Goal: Task Accomplishment & Management: Use online tool/utility

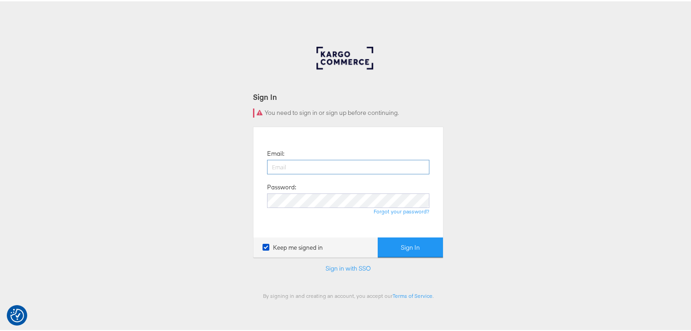
click at [299, 161] on input "email" at bounding box center [348, 165] width 162 height 15
type input "rayna.cheng@jdplc.com"
click at [378, 236] on button "Sign In" at bounding box center [410, 246] width 65 height 20
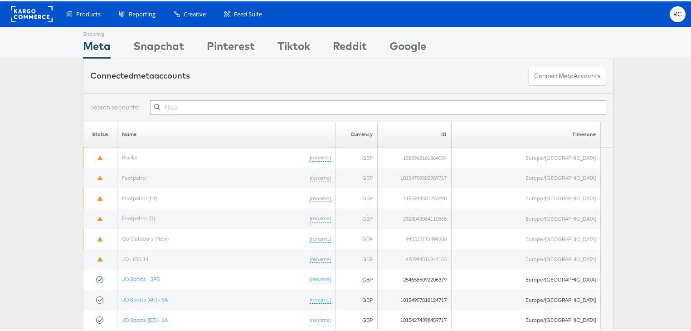
click at [228, 104] on input "text" at bounding box center [378, 106] width 456 height 15
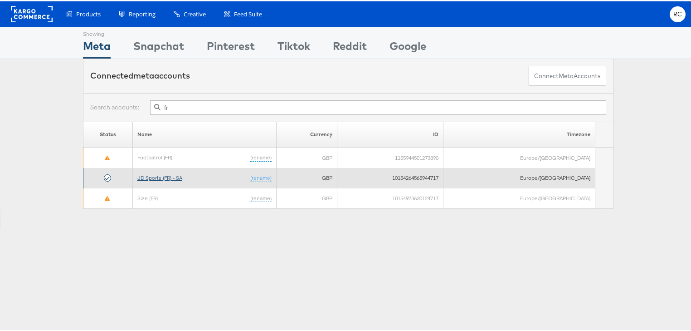
type input "fr"
click at [163, 173] on link "JD Sports (FR) - SA" at bounding box center [159, 176] width 45 height 7
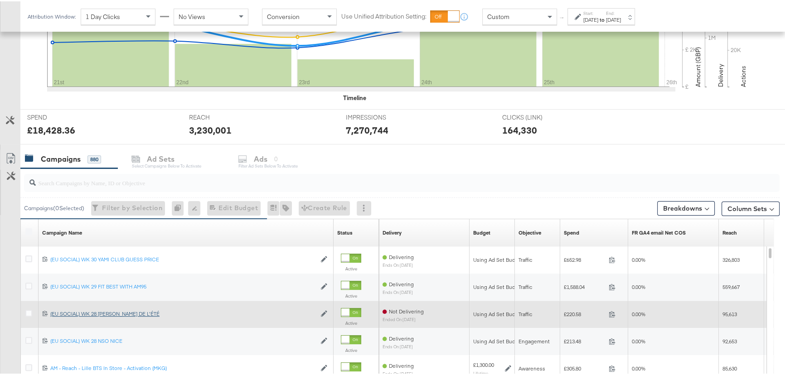
scroll to position [371, 0]
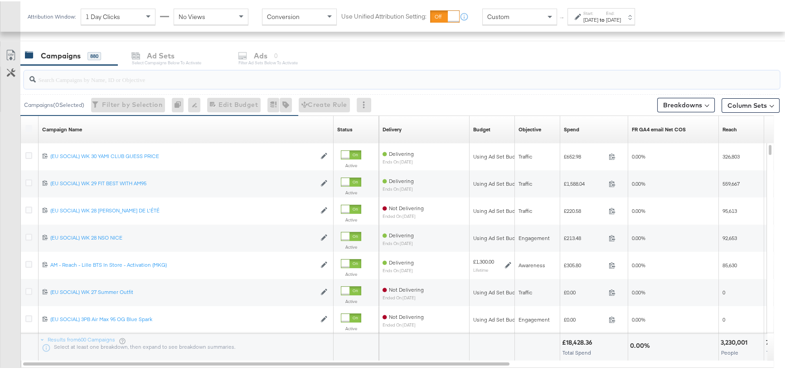
click at [92, 79] on input "search" at bounding box center [374, 75] width 676 height 18
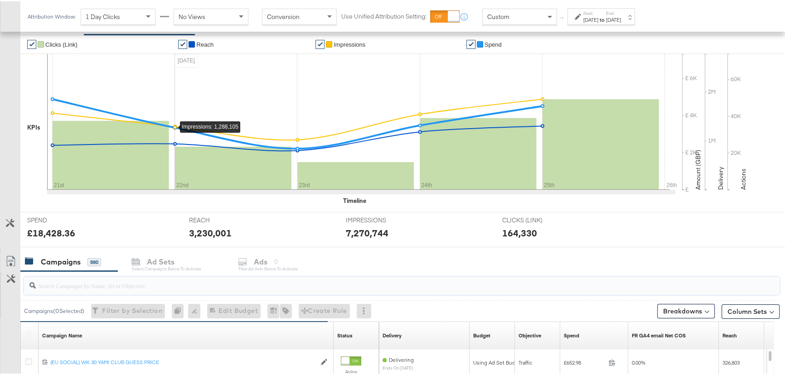
scroll to position [0, 0]
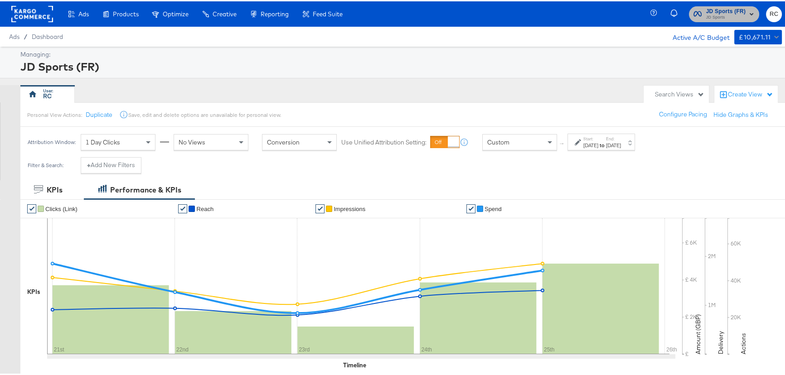
click at [707, 18] on span "JD Sports" at bounding box center [726, 16] width 40 height 7
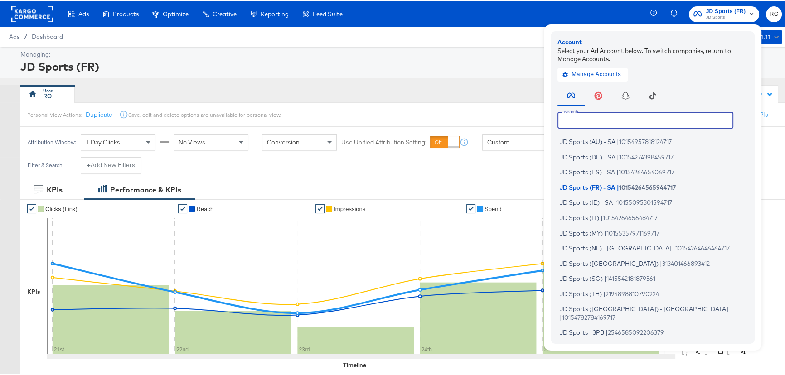
click at [628, 122] on input "text" at bounding box center [646, 119] width 176 height 16
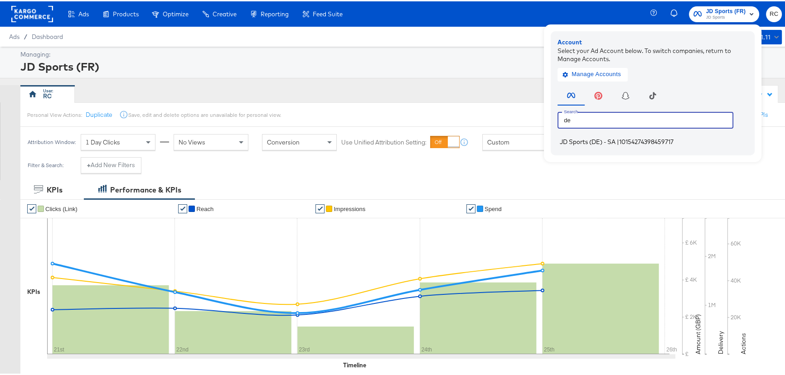
type input "de"
click at [598, 143] on span "JD Sports (DE) - SA" at bounding box center [588, 140] width 56 height 7
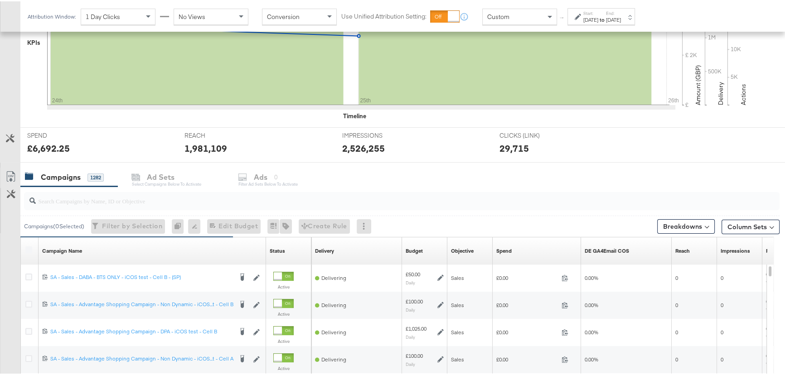
scroll to position [330, 0]
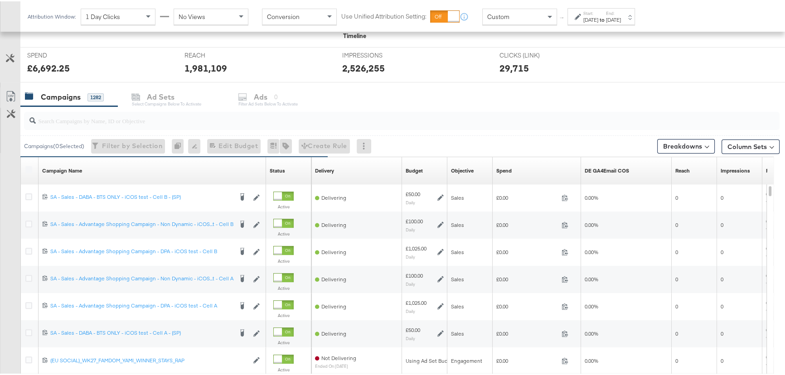
click at [621, 13] on div "Start: [DATE] to End: [DATE]" at bounding box center [603, 15] width 38 height 13
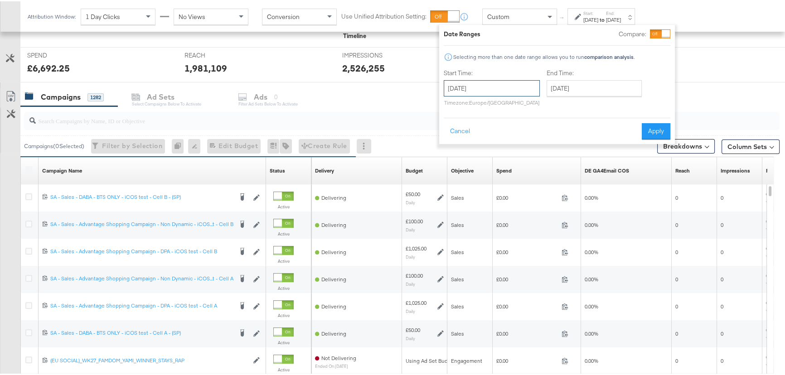
click at [499, 85] on input "[DATE]" at bounding box center [492, 87] width 96 height 16
click at [499, 183] on td "27" at bounding box center [500, 183] width 15 height 13
type input "[DATE]"
drag, startPoint x: 649, startPoint y: 132, endPoint x: 545, endPoint y: 156, distance: 107.6
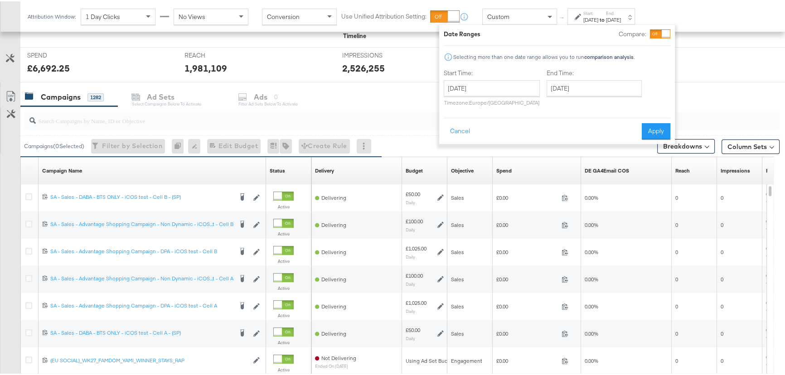
click at [650, 132] on button "Apply" at bounding box center [656, 130] width 29 height 16
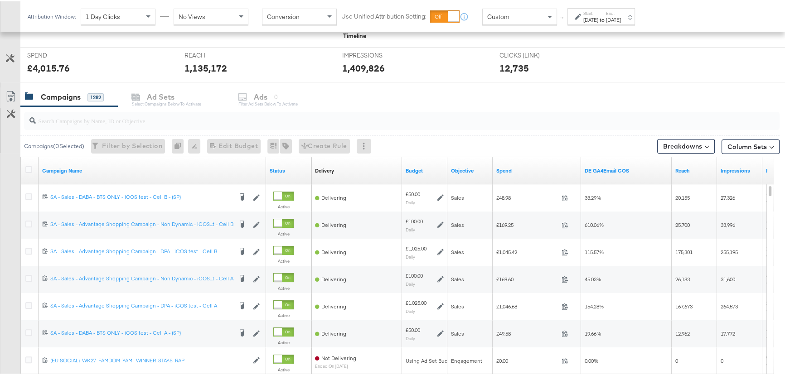
click at [86, 117] on input "search" at bounding box center [374, 116] width 676 height 18
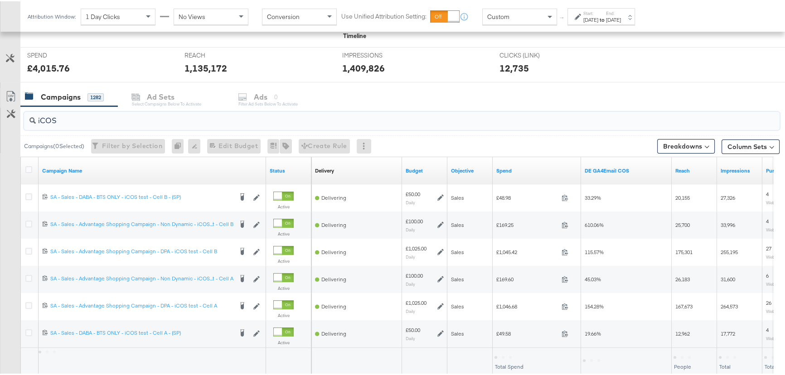
type input "iCOS"
click at [424, 81] on div at bounding box center [415, 81] width 791 height 0
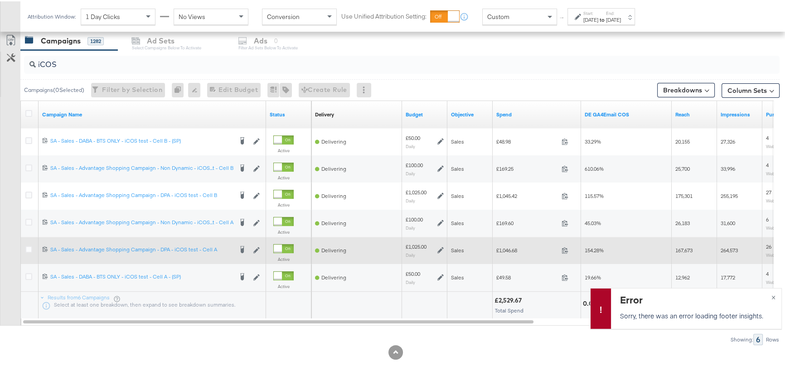
scroll to position [394, 0]
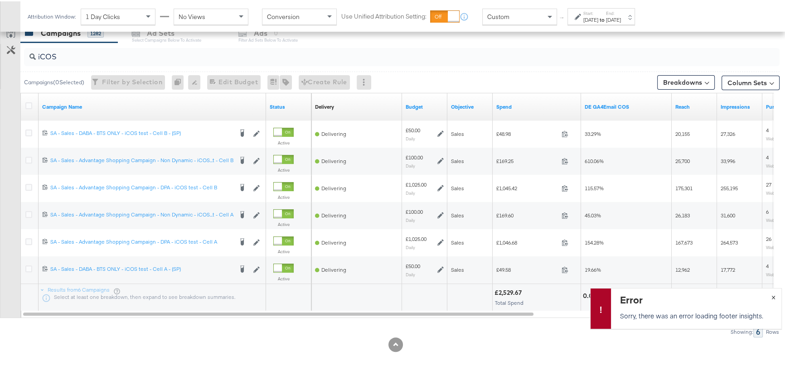
click at [771, 297] on span "×" at bounding box center [773, 295] width 4 height 10
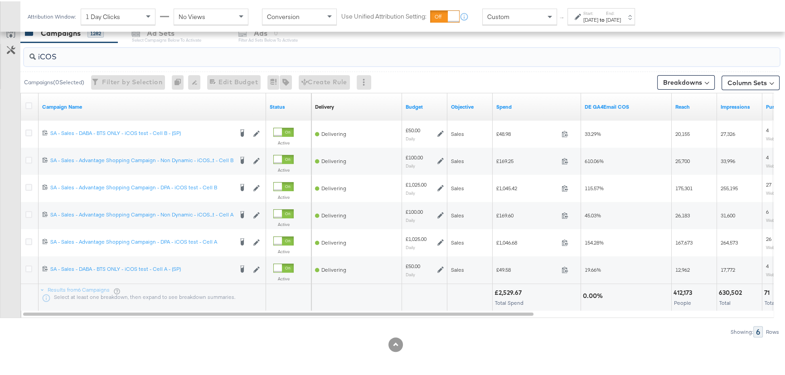
drag, startPoint x: 87, startPoint y: 53, endPoint x: 14, endPoint y: 59, distance: 73.7
click at [14, 59] on div "iCOS Campaigns ( 0 Selected) Filter by Selection Filter 0 campaigns 0 Rename 0 …" at bounding box center [390, 188] width 780 height 295
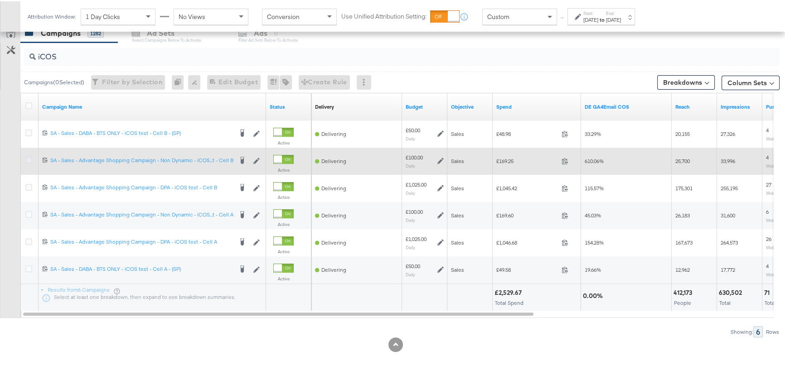
click at [27, 157] on icon at bounding box center [28, 159] width 7 height 7
click at [0, 0] on input "checkbox" at bounding box center [0, 0] width 0 height 0
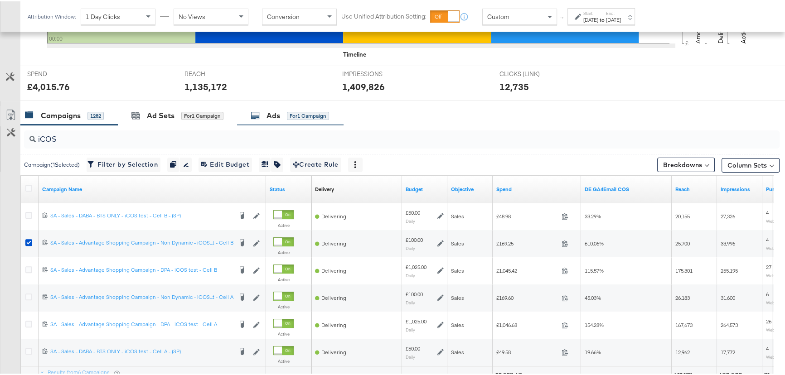
click at [279, 111] on div "Ads" at bounding box center [274, 114] width 14 height 10
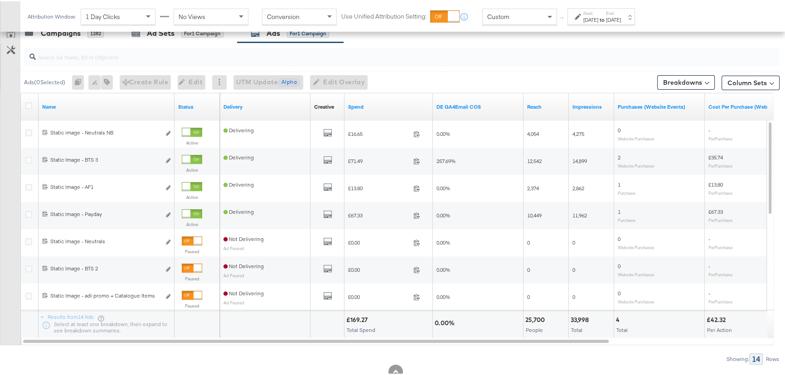
scroll to position [270, 0]
